Goal: Information Seeking & Learning: Check status

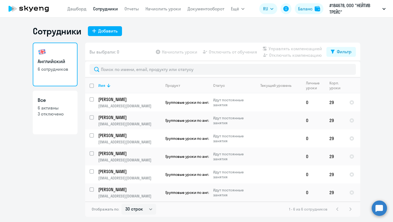
select select "30"
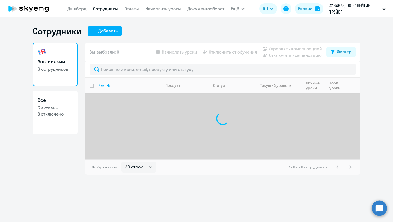
select select "30"
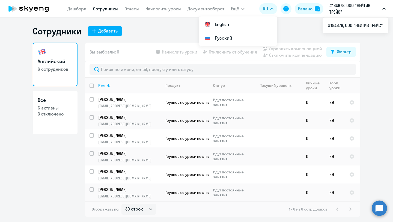
click at [343, 5] on p "#184678, ООО "НЕЙТИВ ТРЕЙС"" at bounding box center [354, 8] width 51 height 13
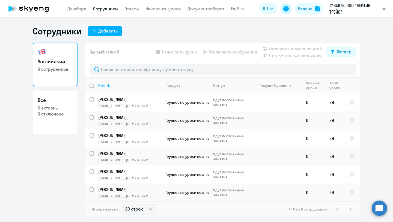
click at [286, 9] on icon at bounding box center [285, 8] width 5 height 5
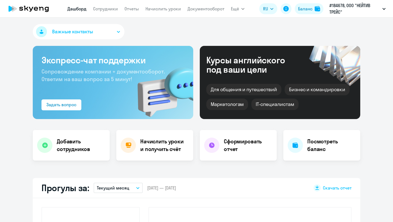
select select "30"
